Goal: Task Accomplishment & Management: Complete application form

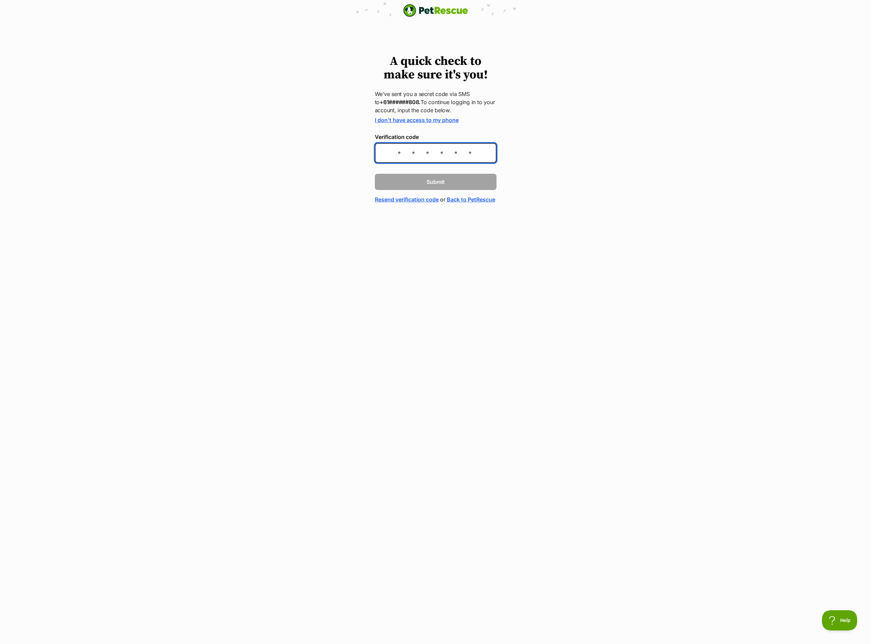
click at [467, 151] on input "Verification code" at bounding box center [436, 153] width 122 height 20
type input "898374"
click at [474, 152] on input "898374" at bounding box center [436, 153] width 122 height 20
type input "8"
type input "395161"
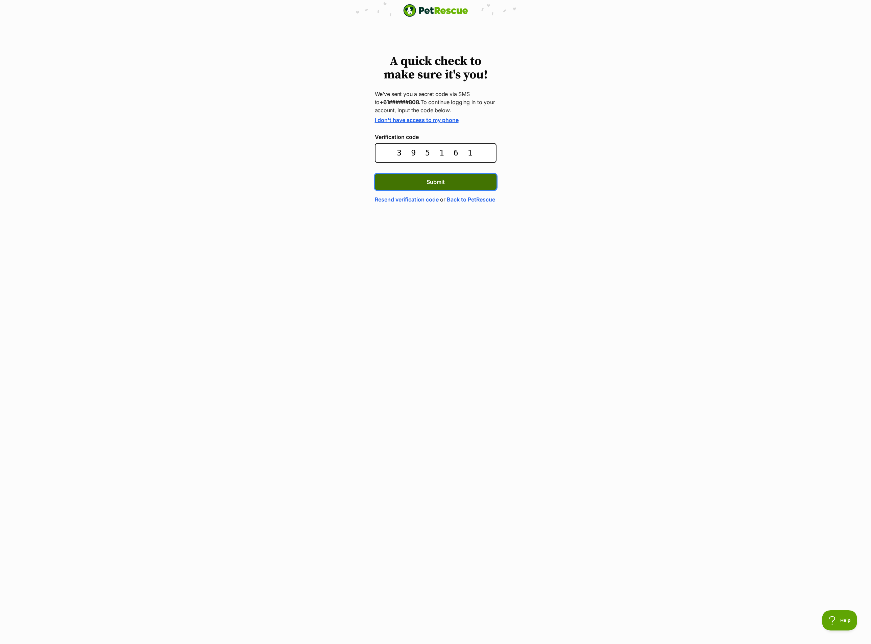
click at [428, 184] on span "Submit" at bounding box center [436, 182] width 18 height 8
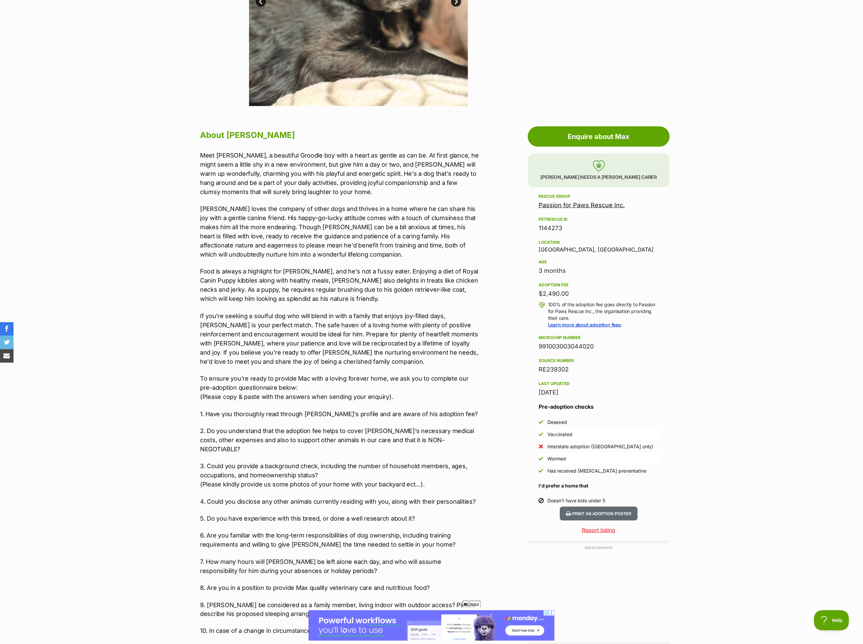
click at [583, 203] on link "Passion for Paws Rescue Inc." at bounding box center [582, 204] width 86 height 7
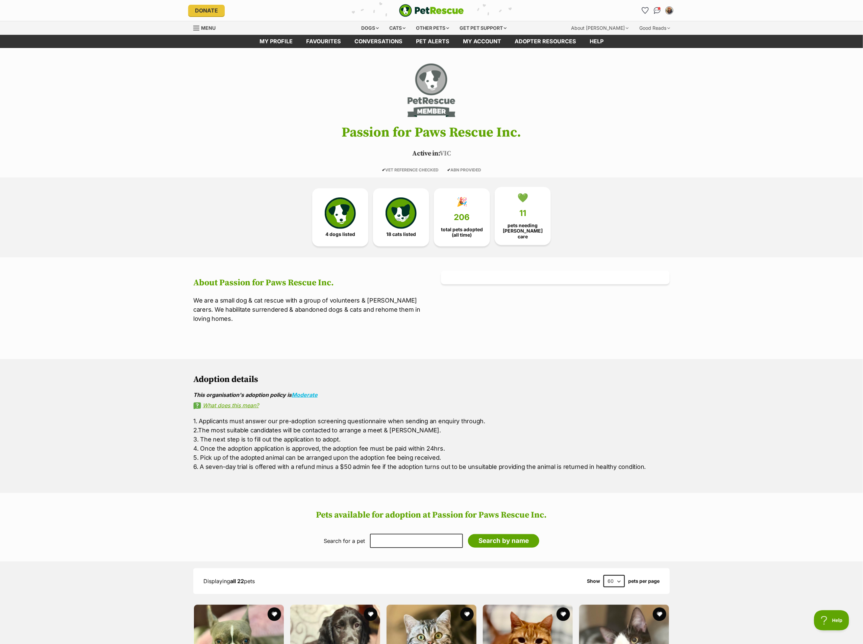
click at [515, 215] on link "💚 11 pets needing foster care" at bounding box center [523, 216] width 56 height 58
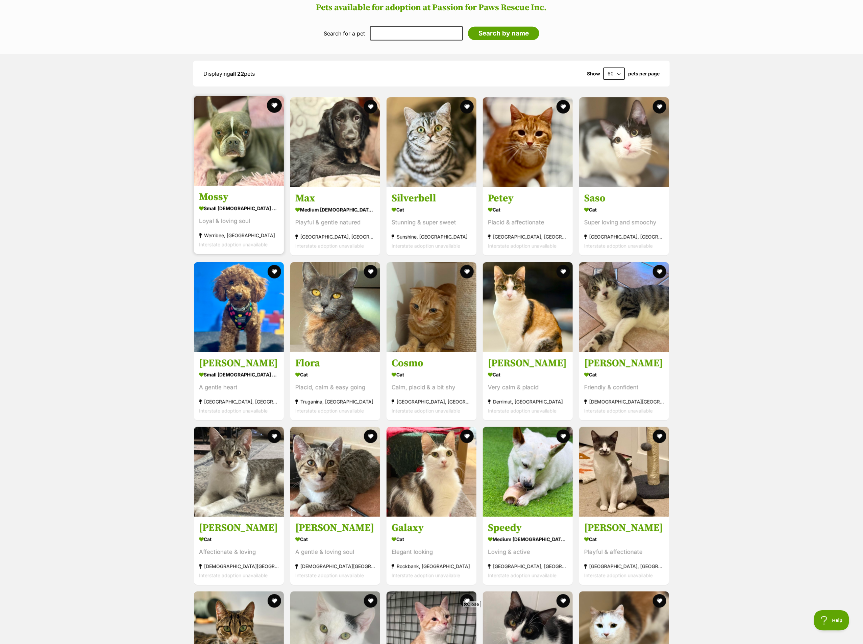
click at [277, 102] on button "favourite" at bounding box center [274, 105] width 15 height 15
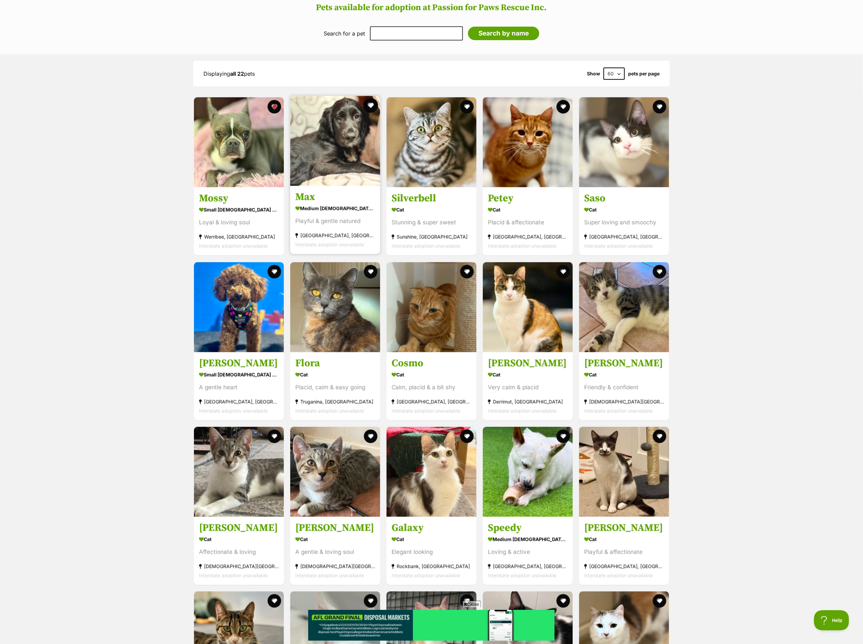
click at [371, 103] on button "favourite" at bounding box center [370, 105] width 15 height 15
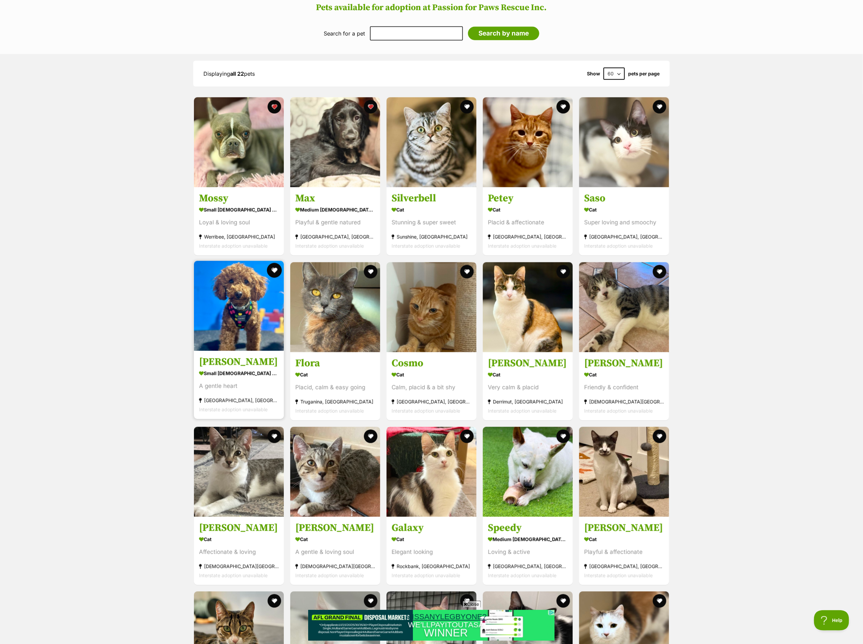
click at [274, 266] on button "favourite" at bounding box center [274, 270] width 15 height 15
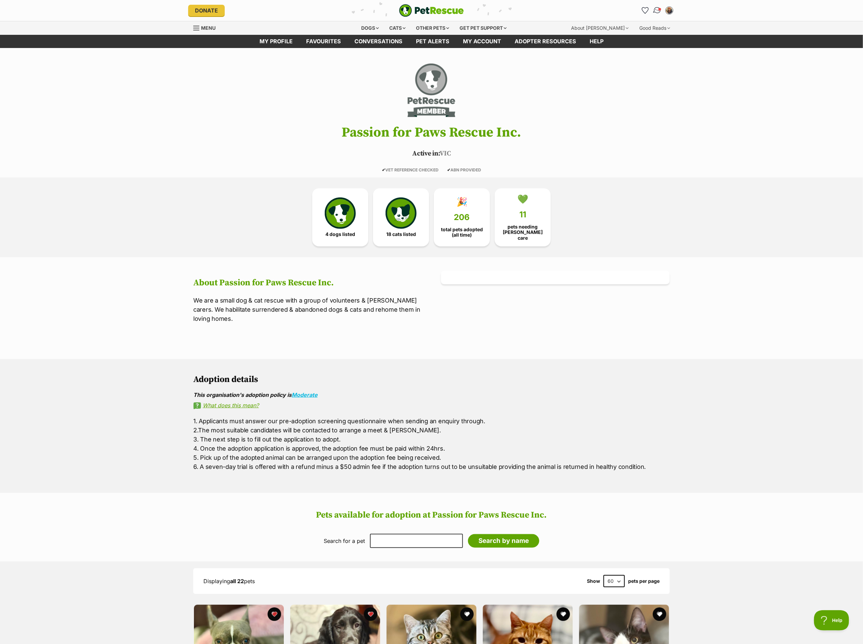
click at [654, 8] on img "Conversations" at bounding box center [657, 10] width 9 height 9
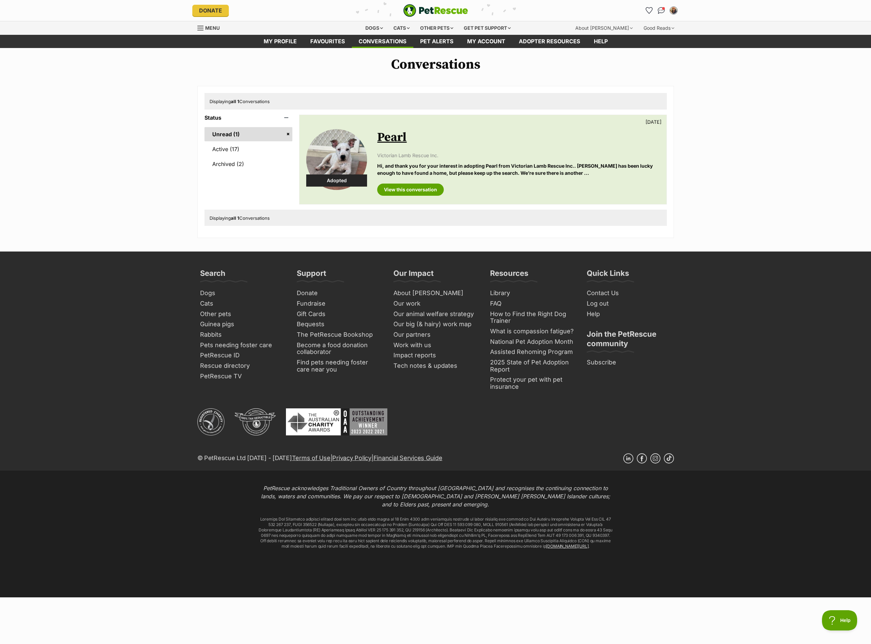
click at [288, 132] on link "Unread (1)" at bounding box center [248, 134] width 88 height 14
click at [288, 134] on link "Unread (1)" at bounding box center [248, 134] width 88 height 14
click at [221, 130] on link "Unread (1)" at bounding box center [248, 134] width 88 height 14
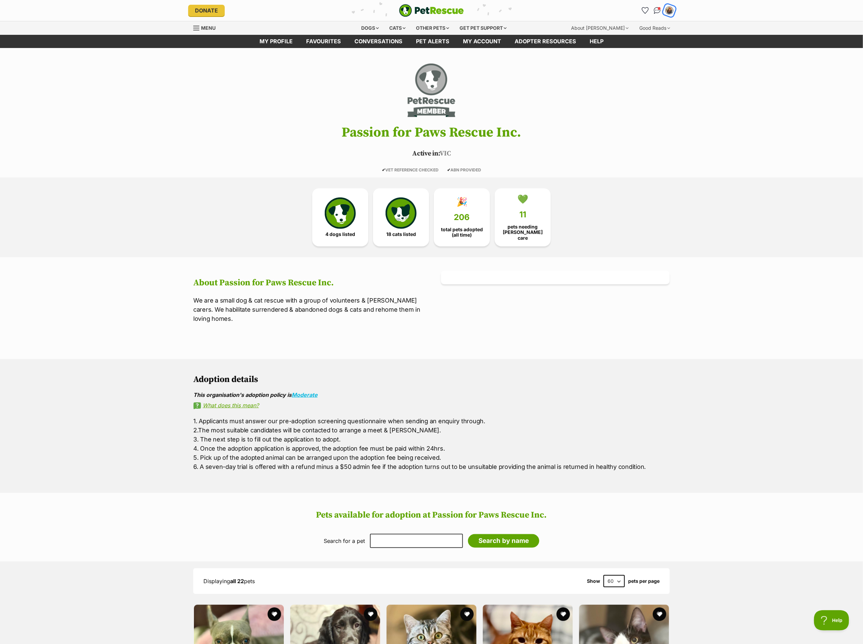
click at [670, 7] on img "My account" at bounding box center [669, 10] width 9 height 9
click at [659, 243] on div "4 dogs listed 18 cats listed 🎉 206 total pets adopted (all time) 💚 11 pets need…" at bounding box center [431, 217] width 863 height 80
click at [325, 39] on link "Favourites" at bounding box center [323, 41] width 48 height 13
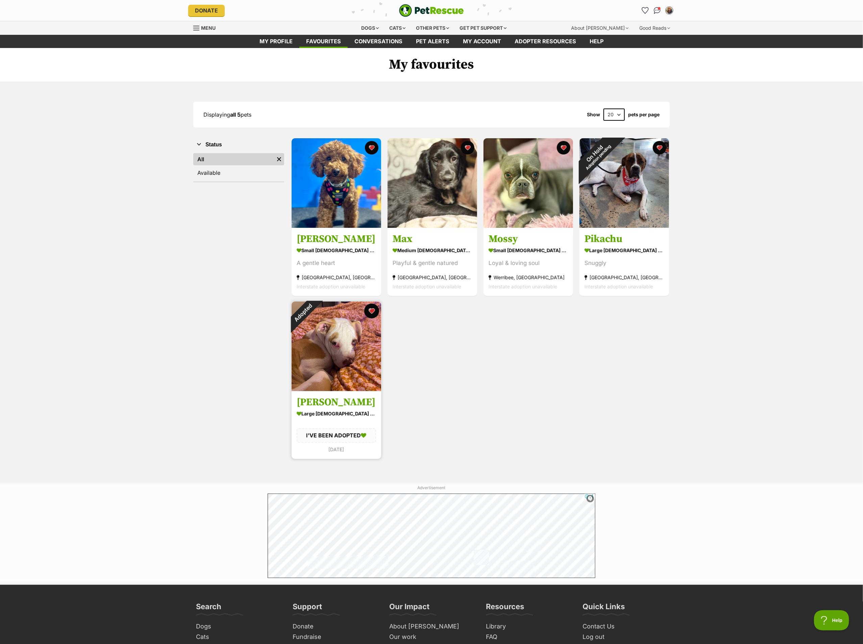
click at [370, 309] on button "favourite" at bounding box center [371, 311] width 15 height 15
click at [659, 143] on button "favourite" at bounding box center [659, 146] width 15 height 15
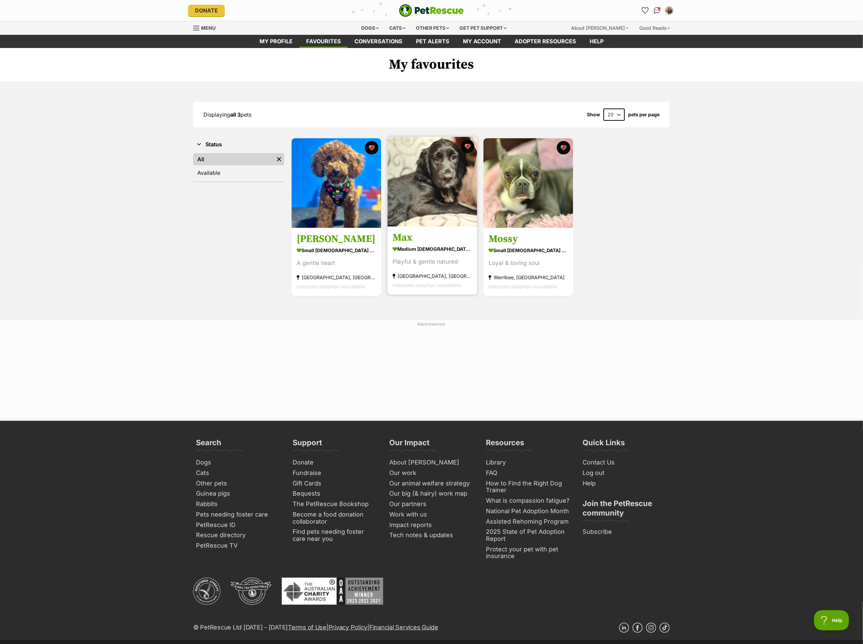
click at [422, 202] on img at bounding box center [433, 182] width 90 height 90
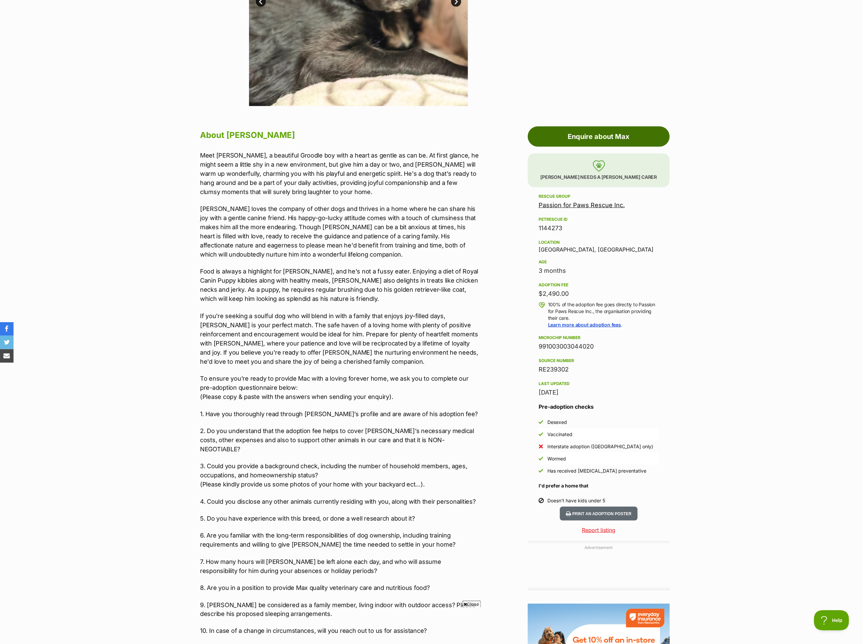
click at [595, 137] on link "Enquire about Max" at bounding box center [599, 136] width 142 height 20
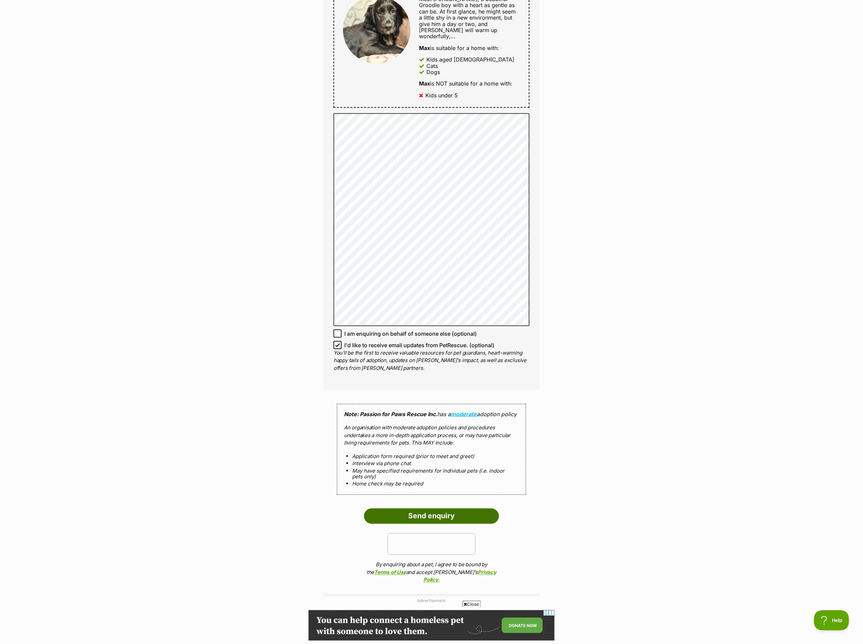
click at [424, 510] on input "Send enquiry" at bounding box center [431, 516] width 135 height 16
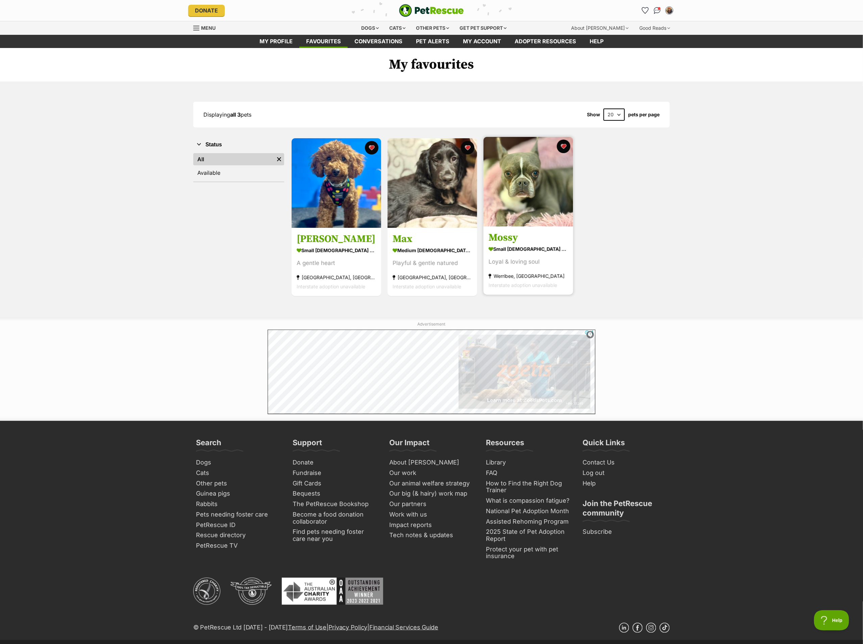
click at [531, 181] on img at bounding box center [529, 182] width 90 height 90
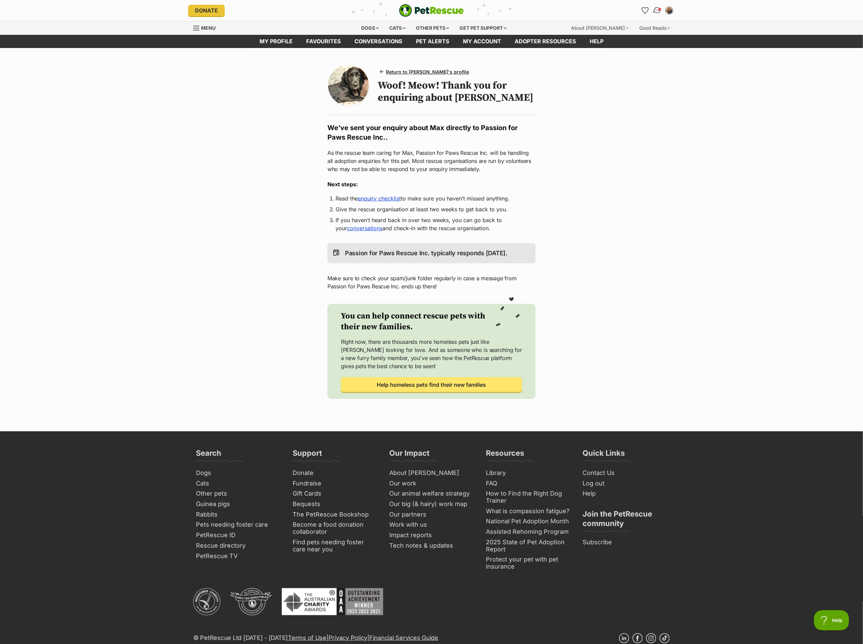
click at [659, 8] on span "Conversations" at bounding box center [659, 8] width 3 height 3
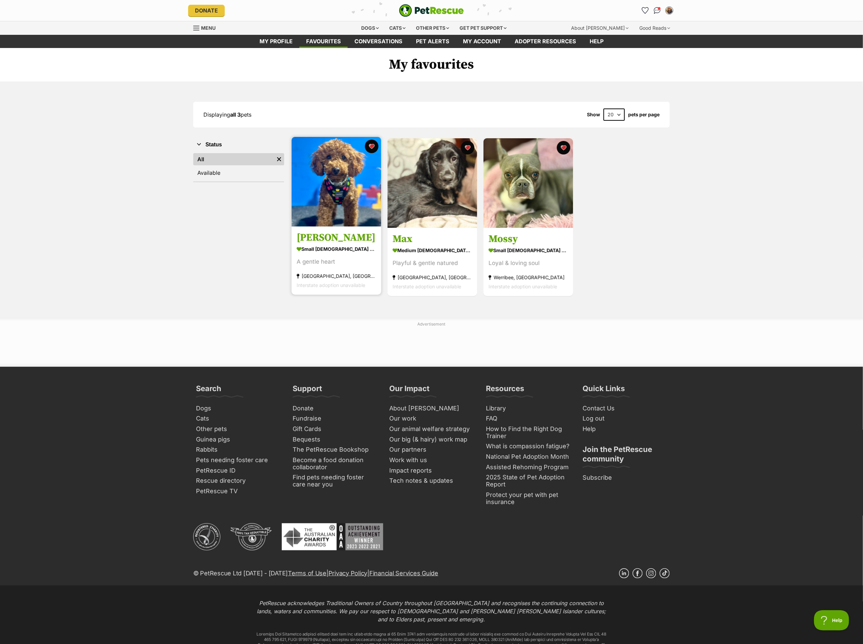
click at [322, 189] on img at bounding box center [337, 182] width 90 height 90
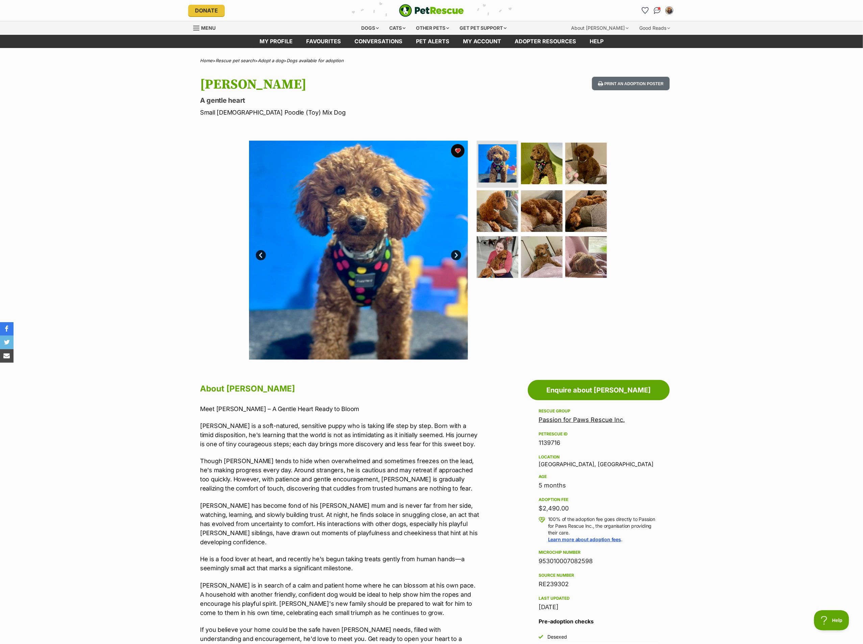
click at [587, 419] on link "Passion for Paws Rescue Inc." at bounding box center [582, 419] width 86 height 7
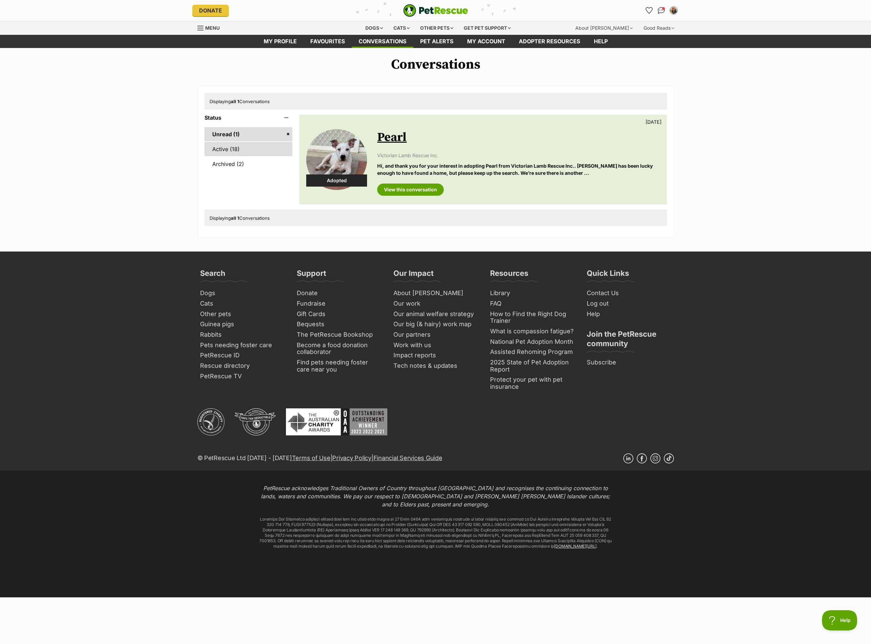
click at [237, 148] on link "Active (18)" at bounding box center [248, 149] width 88 height 14
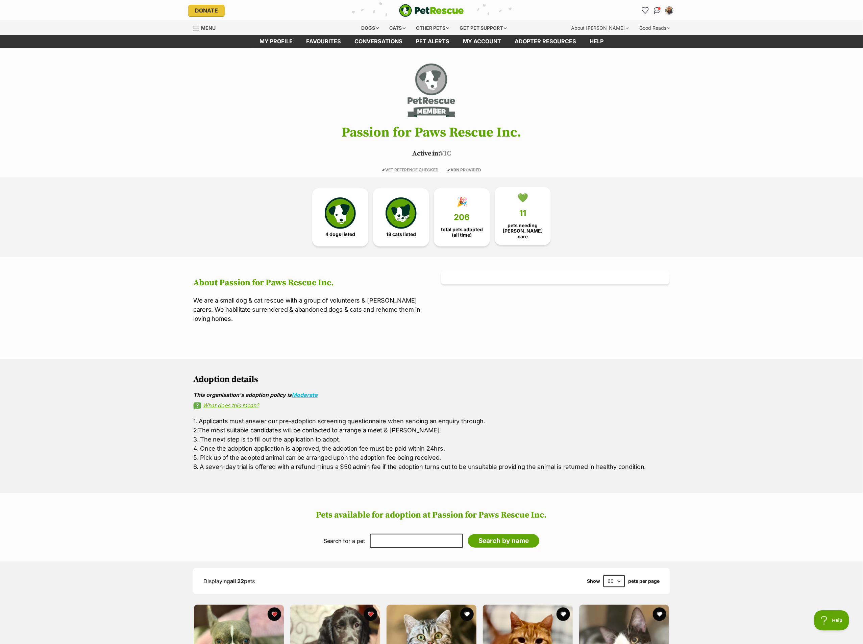
click at [522, 203] on div "💚" at bounding box center [522, 198] width 11 height 10
